Goal: Information Seeking & Learning: Check status

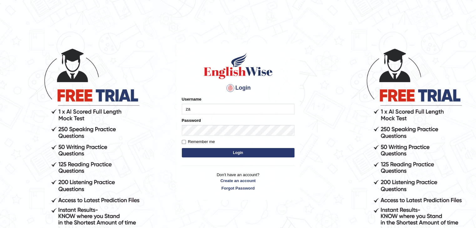
type input "zaryab_chandio"
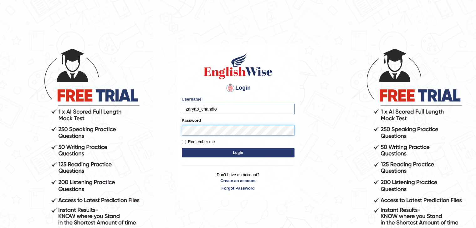
click at [182, 148] on button "Login" at bounding box center [238, 152] width 113 height 9
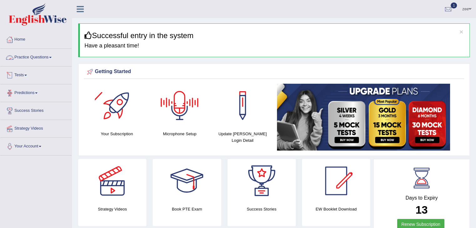
click at [23, 71] on link "Tests" at bounding box center [35, 75] width 71 height 16
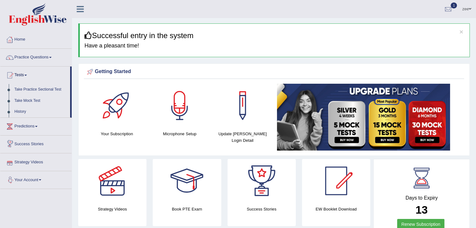
click at [29, 73] on link "Tests" at bounding box center [35, 75] width 70 height 16
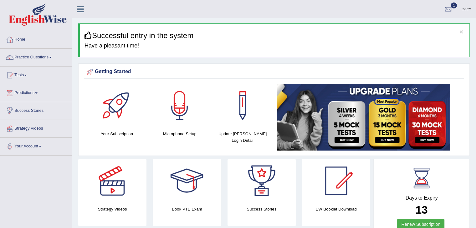
click at [39, 54] on link "Practice Questions" at bounding box center [35, 57] width 71 height 16
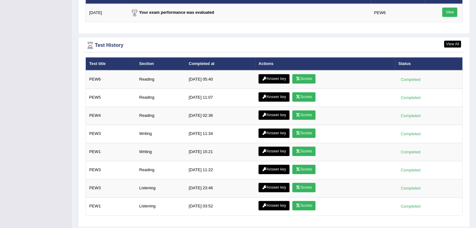
scroll to position [856, 0]
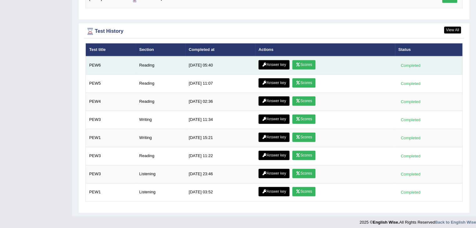
click at [298, 66] on link "Scores" at bounding box center [303, 64] width 23 height 9
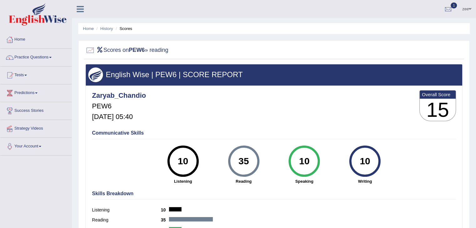
drag, startPoint x: 251, startPoint y: 159, endPoint x: 110, endPoint y: 93, distance: 155.3
click at [248, 161] on div "35" at bounding box center [243, 161] width 23 height 26
click at [12, 42] on div at bounding box center [9, 39] width 9 height 9
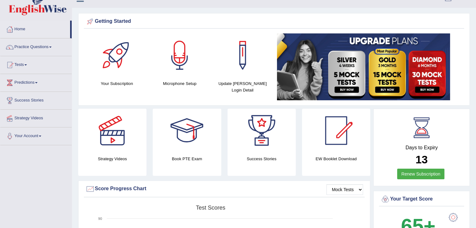
scroll to position [9, 0]
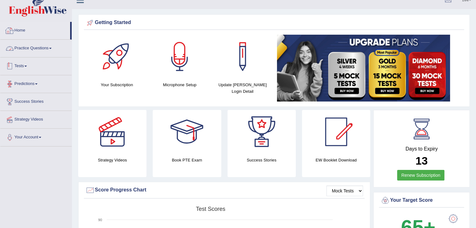
click at [22, 70] on link "Tests" at bounding box center [35, 66] width 71 height 16
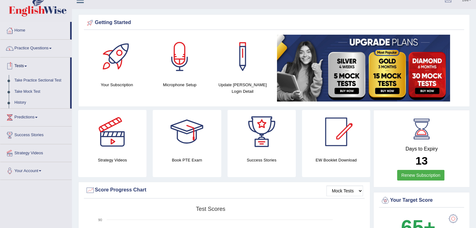
click at [23, 63] on link "Tests" at bounding box center [35, 66] width 70 height 16
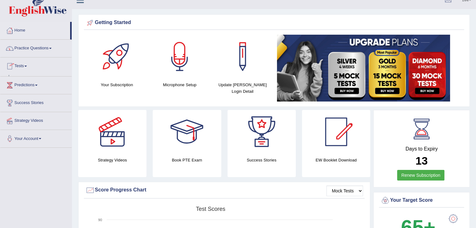
click at [39, 51] on link "Practice Questions" at bounding box center [35, 48] width 71 height 16
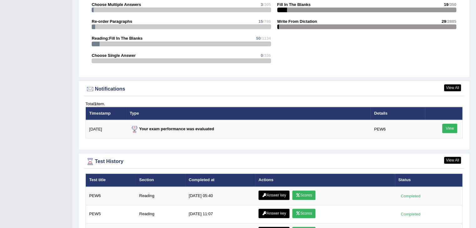
scroll to position [657, 0]
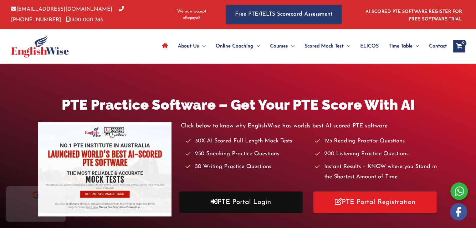
click at [246, 201] on link "PTE Portal Login" at bounding box center [240, 203] width 123 height 22
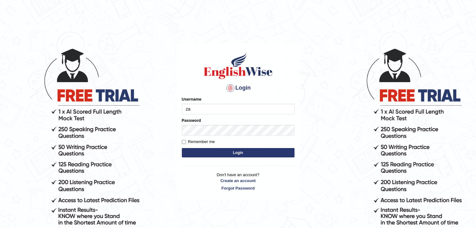
type input "zaryab_chandio"
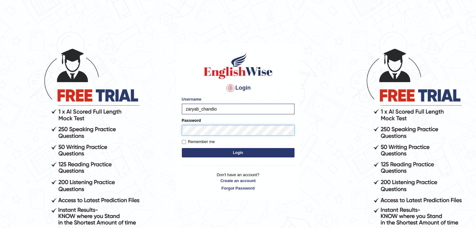
click at [182, 148] on button "Login" at bounding box center [238, 152] width 113 height 9
